Goal: Contribute content

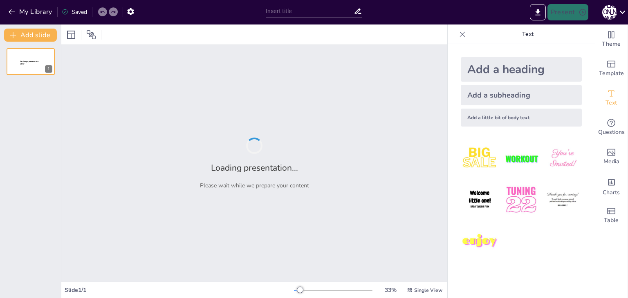
type input "Основні відмінності цивілізаційниз настанов "Заходу" і "Сходу""
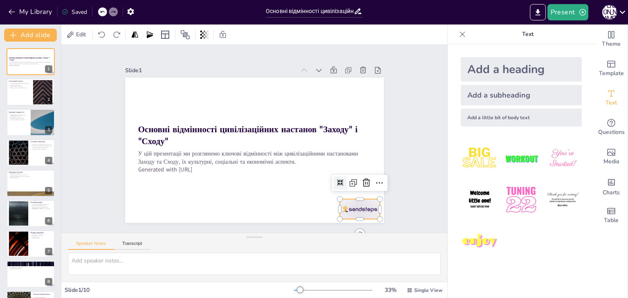
click at [347, 207] on div at bounding box center [360, 209] width 40 height 20
click at [361, 184] on icon at bounding box center [366, 183] width 10 height 10
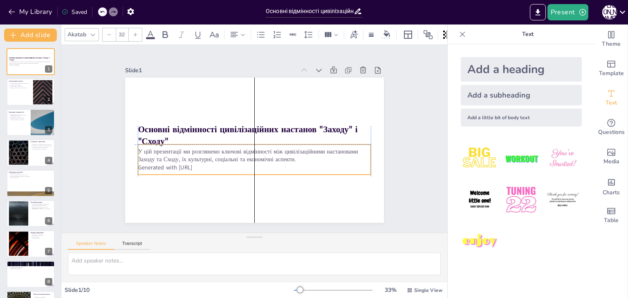
click at [204, 168] on p "Generated with [URL]" at bounding box center [251, 167] width 233 height 32
click at [203, 166] on p "Generated with [URL]" at bounding box center [254, 167] width 233 height 8
click at [14, 88] on div "Історичні корені впливають на цінності Різні погляди на владу Вплив історії на …" at bounding box center [20, 85] width 22 height 7
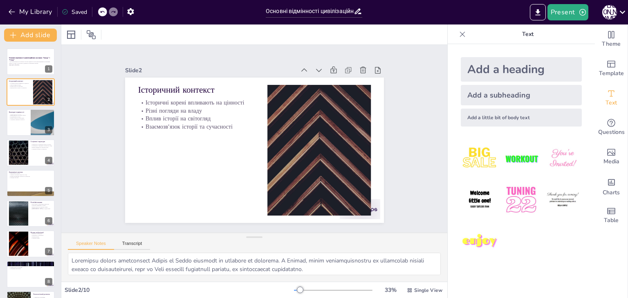
click at [6, 121] on div "Основні відмінності цивілізаційних настанов "Заходу" і "Сходу" У цій презентаці…" at bounding box center [30, 198] width 61 height 301
click at [11, 122] on div at bounding box center [30, 123] width 49 height 28
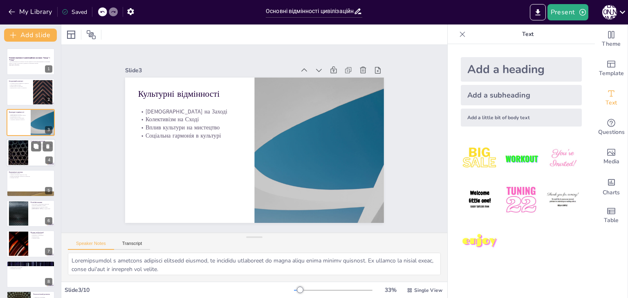
click at [28, 139] on div "Соціальні структури Мобільність соціальних класів на Заході Стабільність соціал…" at bounding box center [30, 139] width 49 height 0
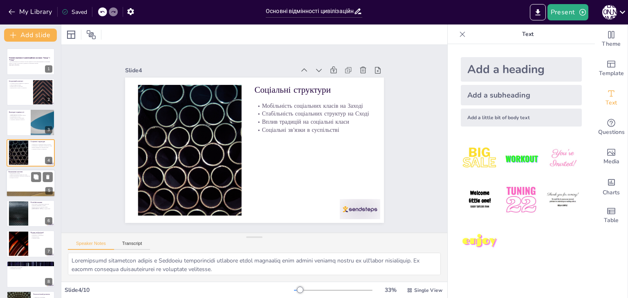
click at [25, 181] on div at bounding box center [30, 184] width 49 height 28
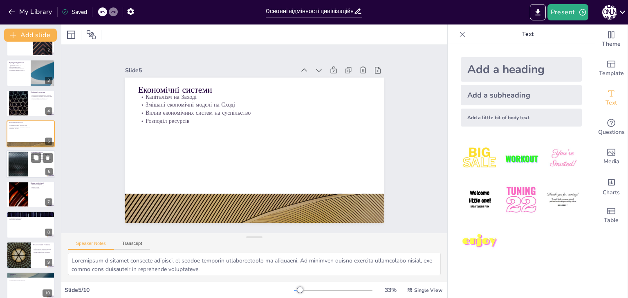
scroll to position [57, 0]
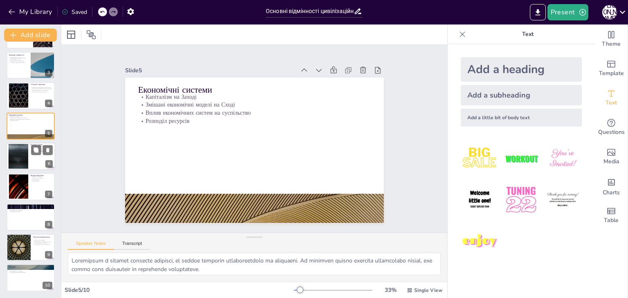
click at [24, 169] on div at bounding box center [30, 157] width 49 height 28
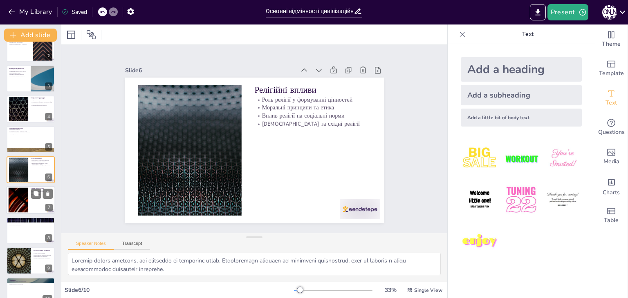
click at [29, 206] on div at bounding box center [30, 201] width 49 height 28
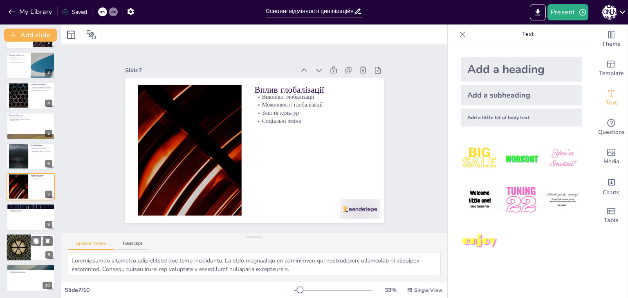
click at [10, 237] on div at bounding box center [18, 248] width 49 height 28
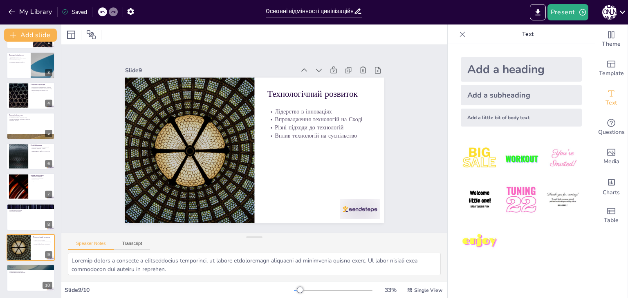
drag, startPoint x: 16, startPoint y: 267, endPoint x: 18, endPoint y: 261, distance: 6.0
click at [16, 267] on p "Створення мосту між культурами" at bounding box center [30, 268] width 43 height 2
type textarea "Loremipsu dolorsitamet con adipiscing elitseddo eiusmodt inci, ut l'etdol magna…"
